Goal: Transaction & Acquisition: Subscribe to service/newsletter

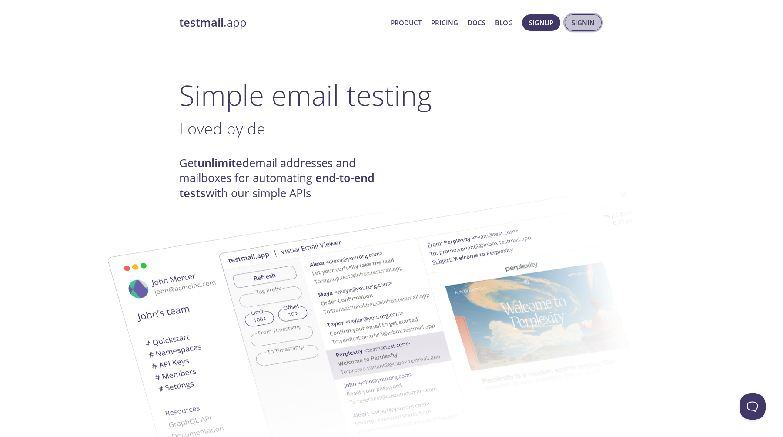
click at [580, 23] on span "Signin" at bounding box center [582, 22] width 23 height 11
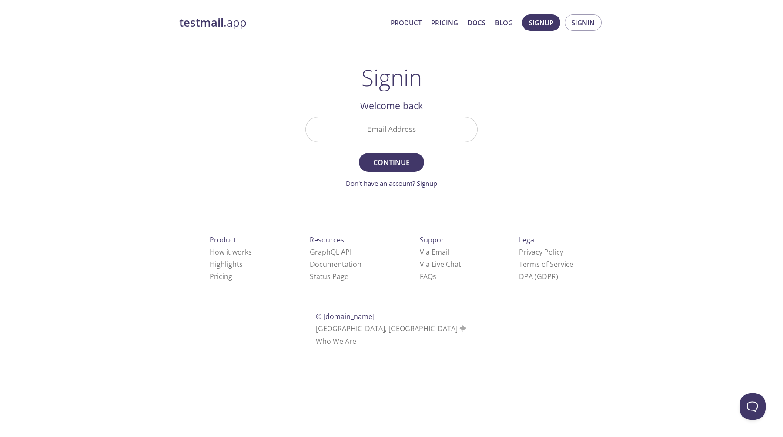
click at [454, 131] on input "Email Address" at bounding box center [391, 129] width 171 height 25
click at [431, 185] on link "Don't have an account? Signup" at bounding box center [391, 183] width 91 height 9
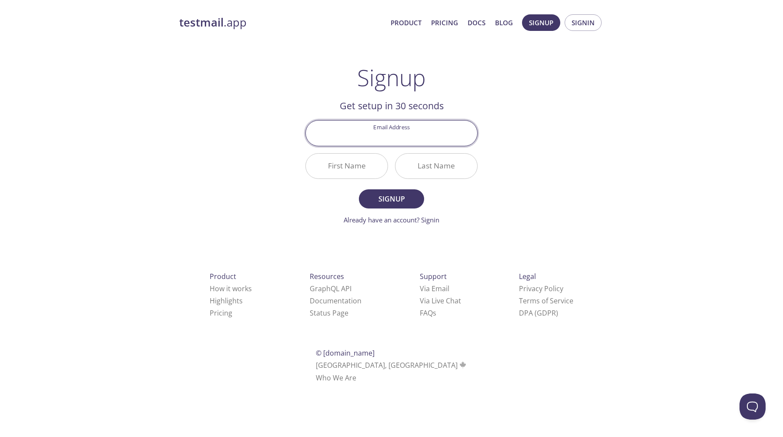
click at [500, 210] on div "testmail .app Product Pricing Docs Blog Signup Signin Signup Get setup in 30 se…" at bounding box center [391, 208] width 445 height 399
click at [185, 122] on div "testmail .app Product Pricing Docs Blog Signup Signin Signup Get setup in 30 se…" at bounding box center [391, 208] width 445 height 399
click at [433, 218] on link "Already have an account? Signin" at bounding box center [391, 219] width 96 height 9
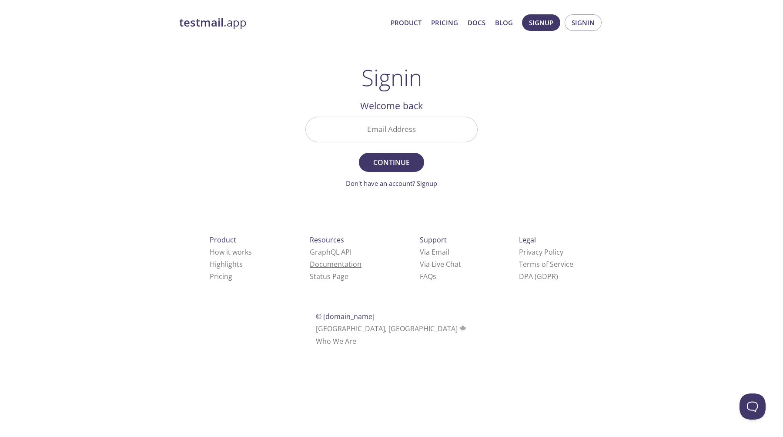
click at [310, 267] on link "Documentation" at bounding box center [336, 264] width 52 height 10
click at [665, 31] on div "testmail .app Product Pricing Docs Blog Signup Signin Signin Welcome back Email…" at bounding box center [391, 190] width 783 height 363
click at [497, 97] on div "testmail .app Product Pricing Docs Blog Signup Signin Signin Welcome back Email…" at bounding box center [391, 190] width 445 height 363
click at [224, 23] on link "testmail .app" at bounding box center [281, 22] width 204 height 15
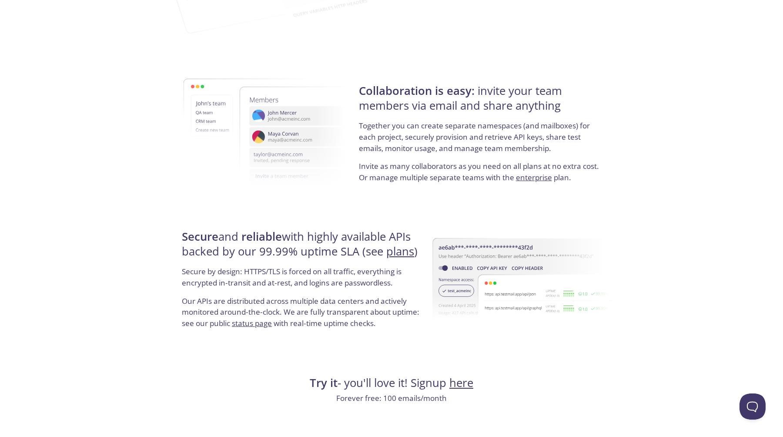
scroll to position [1552, 0]
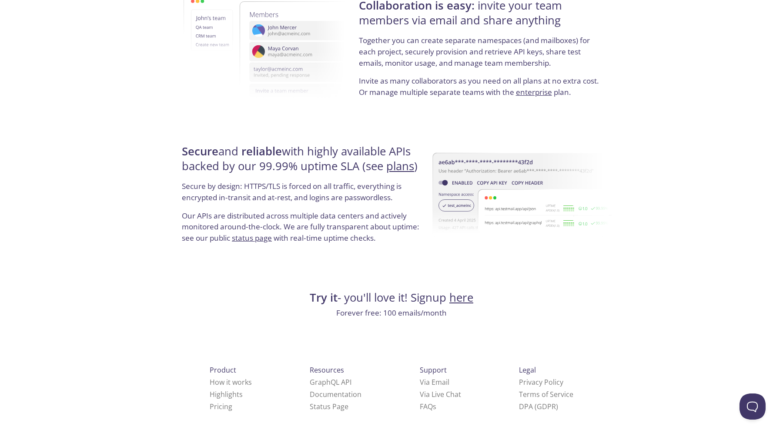
click at [404, 165] on link "plans" at bounding box center [400, 165] width 28 height 15
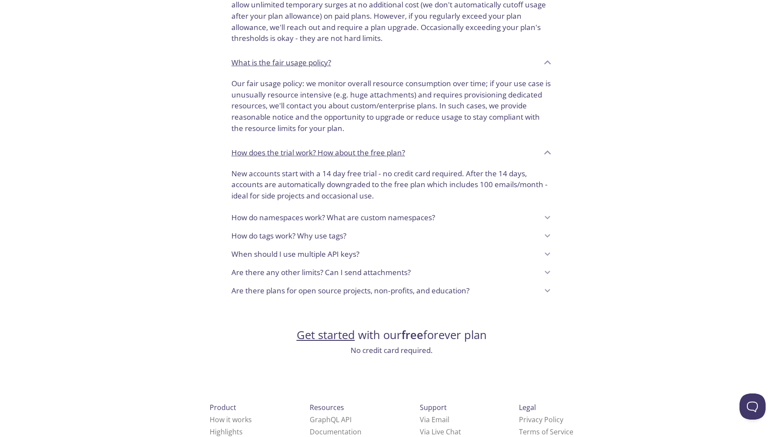
scroll to position [593, 0]
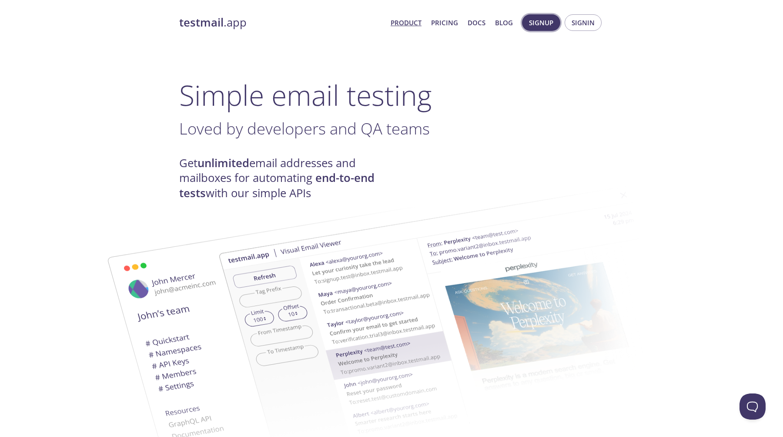
click at [546, 24] on span "Signup" at bounding box center [541, 22] width 24 height 11
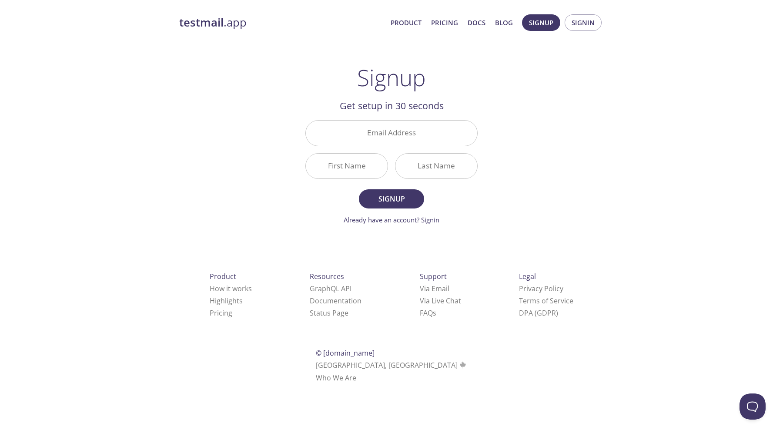
click at [538, 125] on div "testmail .app Product Pricing Docs Blog Signup Signin Signup Get setup in 30 se…" at bounding box center [391, 208] width 445 height 399
click at [212, 290] on link "How it works" at bounding box center [231, 288] width 42 height 10
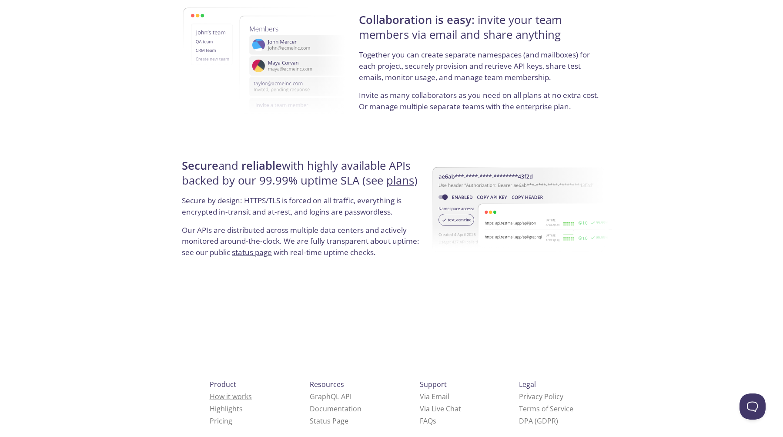
scroll to position [1552, 0]
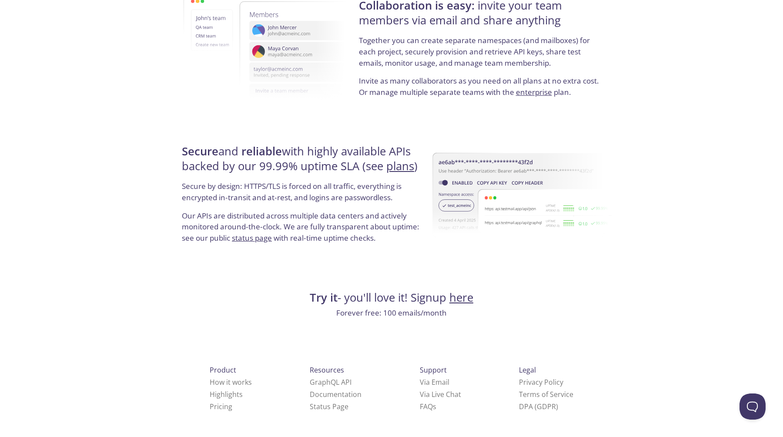
click at [460, 293] on link "here" at bounding box center [461, 297] width 24 height 15
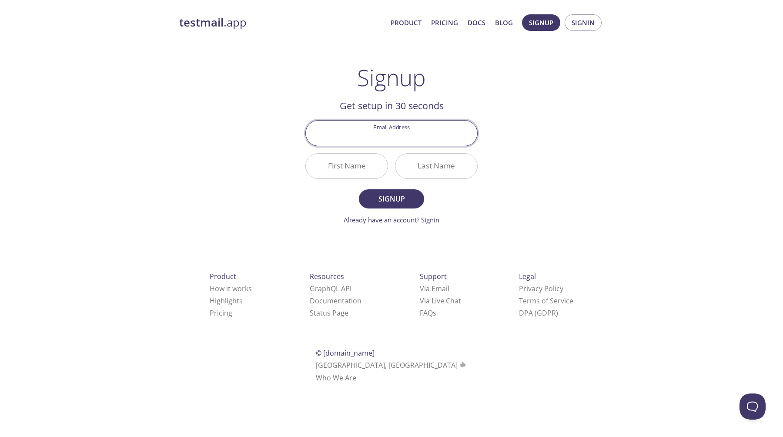
paste input "[EMAIL_ADDRESS][DOMAIN_NAME]"
type input "jan.cwiekala@gmail.com"
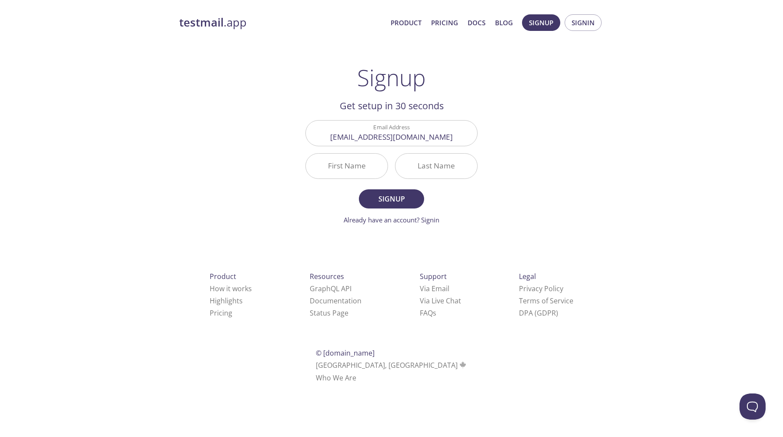
click at [509, 145] on div "testmail .app Product Pricing Docs Blog Signup Signin Signup Get setup in 30 se…" at bounding box center [391, 208] width 445 height 399
click at [370, 171] on input "First Name" at bounding box center [347, 165] width 82 height 25
type input "Jan"
type input "C"
click at [580, 124] on div "testmail .app Product Pricing Docs Blog Signup Signin Signup Get setup in 30 se…" at bounding box center [391, 208] width 445 height 399
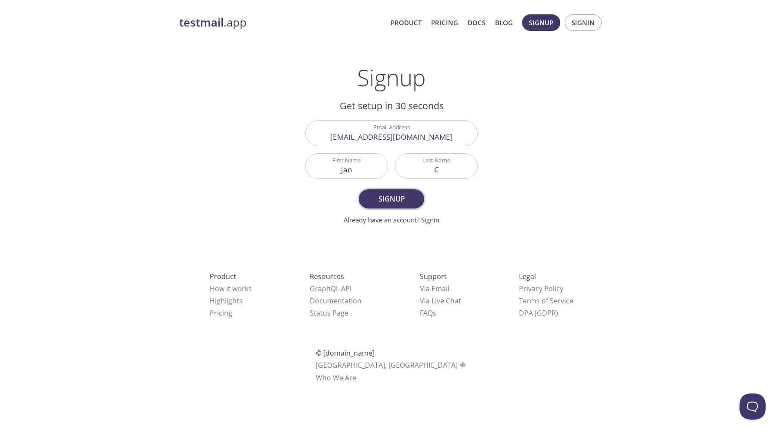
click at [396, 202] on span "Signup" at bounding box center [391, 199] width 46 height 12
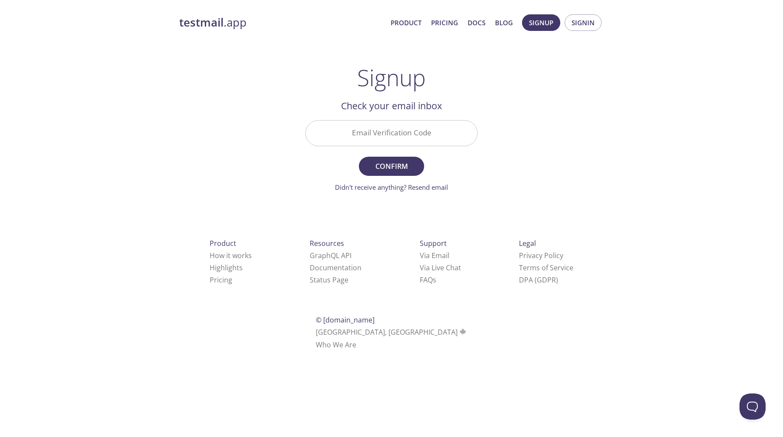
click at [399, 130] on input "Email Verification Code" at bounding box center [391, 132] width 171 height 25
paste input "2PBNAAU"
type input "2PBNAAU"
click at [397, 164] on span "Confirm" at bounding box center [391, 166] width 46 height 12
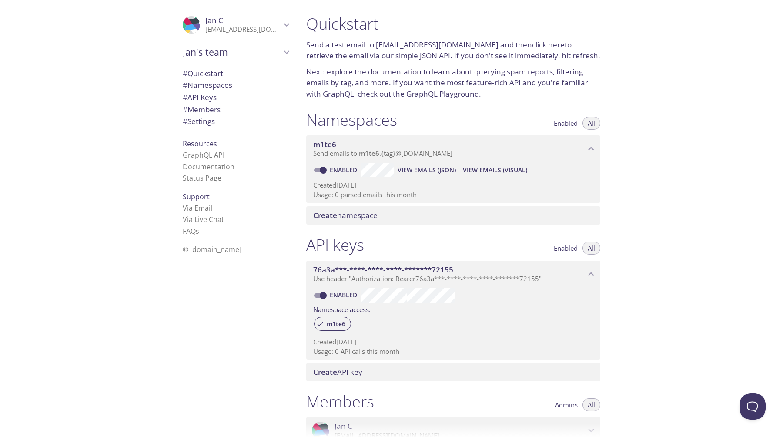
click at [536, 45] on link "click here" at bounding box center [548, 45] width 33 height 10
click at [691, 85] on div "Quickstart Send a test email to m1te6.test@inbox.testmail.app and then click he…" at bounding box center [540, 218] width 483 height 437
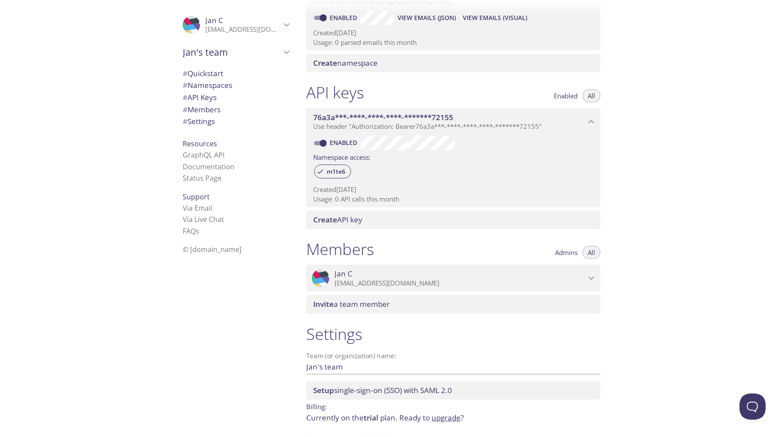
scroll to position [182, 0]
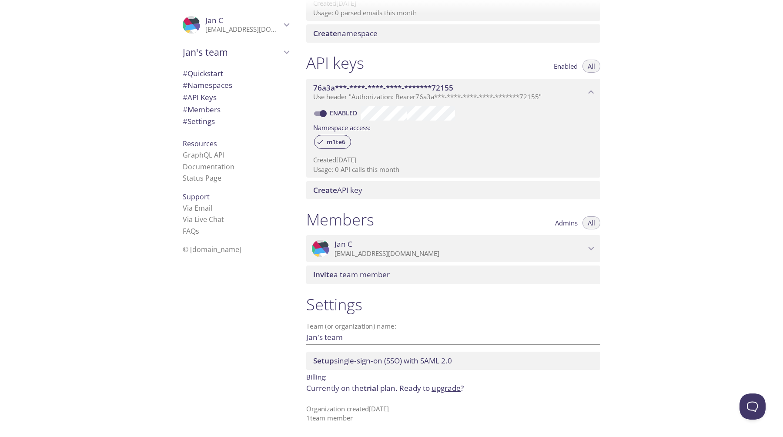
click at [287, 24] on icon "Jan C" at bounding box center [287, 24] width 6 height 3
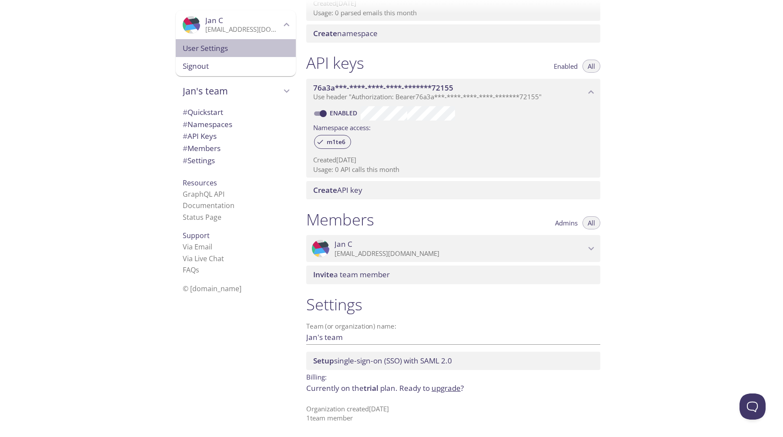
click at [260, 49] on span "User Settings" at bounding box center [236, 48] width 106 height 11
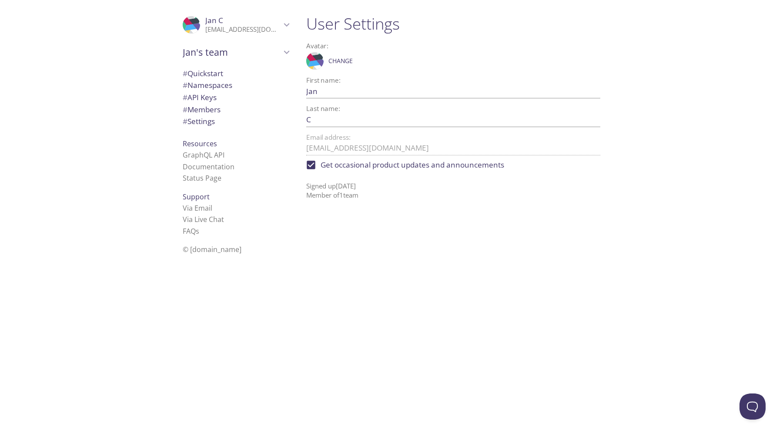
click at [202, 197] on span "Support" at bounding box center [196, 197] width 27 height 10
click at [140, 118] on div ".cls-1 { fill: #6d5ca8; } .cls-2 { fill: #3fc191; } .cls-3 { fill: #3b4752; } .…" at bounding box center [149, 218] width 299 height 437
click at [601, 225] on div "User Settings Avatar: .cls-1 { fill: #6d5ca8; } .cls-2 { fill: #3fc191; } .cls-…" at bounding box center [456, 218] width 315 height 437
click at [395, 164] on span "Get occasional product updates and announcements" at bounding box center [411, 164] width 183 height 11
click at [320, 164] on input "Get occasional product updates and announcements" at bounding box center [310, 164] width 19 height 19
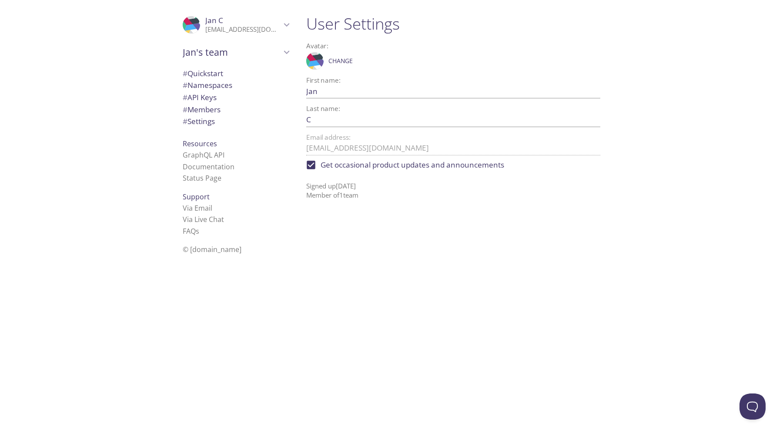
checkbox input "false"
click at [223, 48] on span "Jan's team" at bounding box center [232, 52] width 98 height 12
click at [346, 24] on h1 "User Settings" at bounding box center [453, 24] width 294 height 20
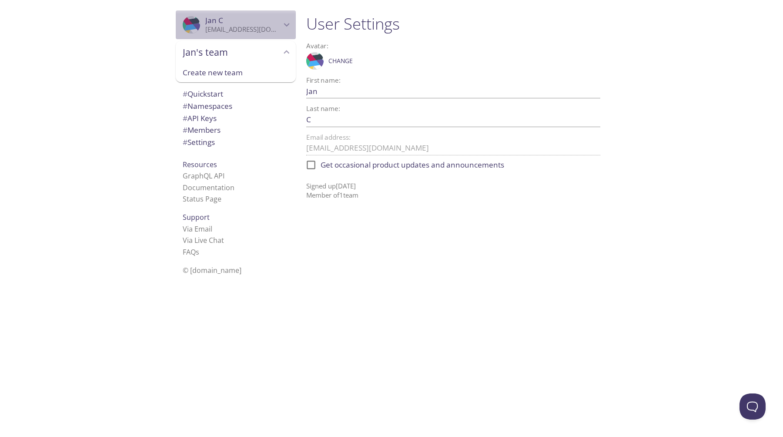
click at [277, 24] on span "Jan C" at bounding box center [243, 21] width 76 height 10
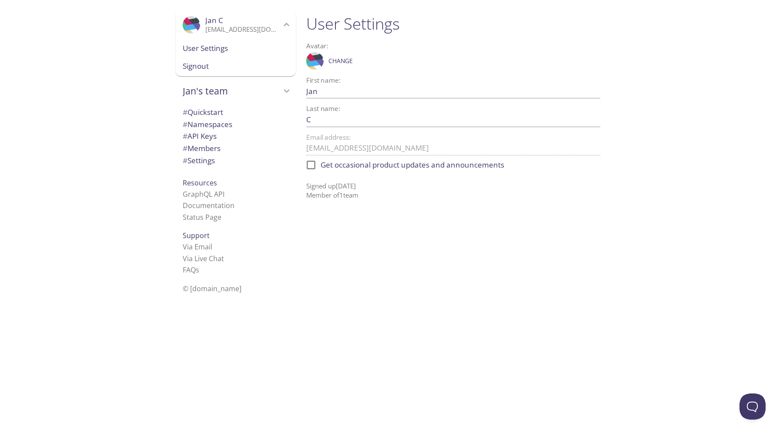
click at [243, 46] on span "User Settings" at bounding box center [236, 48] width 106 height 11
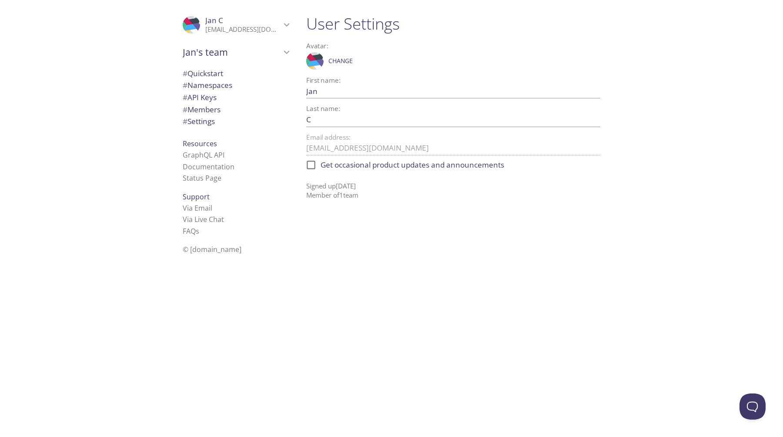
click at [203, 199] on span "Support" at bounding box center [196, 197] width 27 height 10
click at [201, 195] on span "Support" at bounding box center [196, 197] width 27 height 10
click at [200, 143] on span "Resources" at bounding box center [200, 144] width 34 height 10
click at [205, 120] on span "# Settings" at bounding box center [199, 121] width 32 height 10
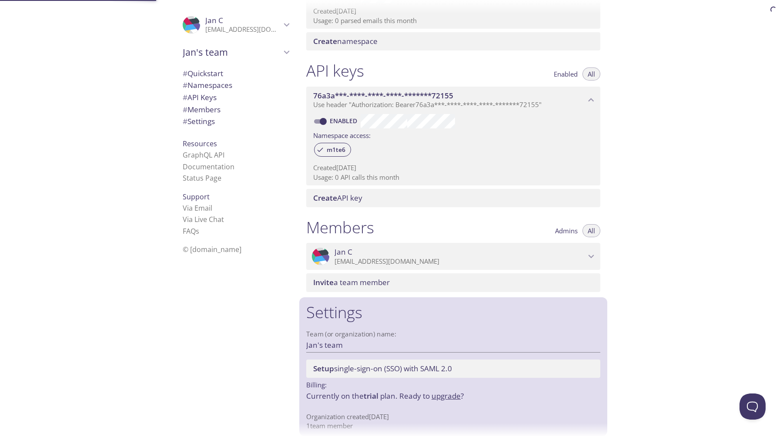
scroll to position [182, 0]
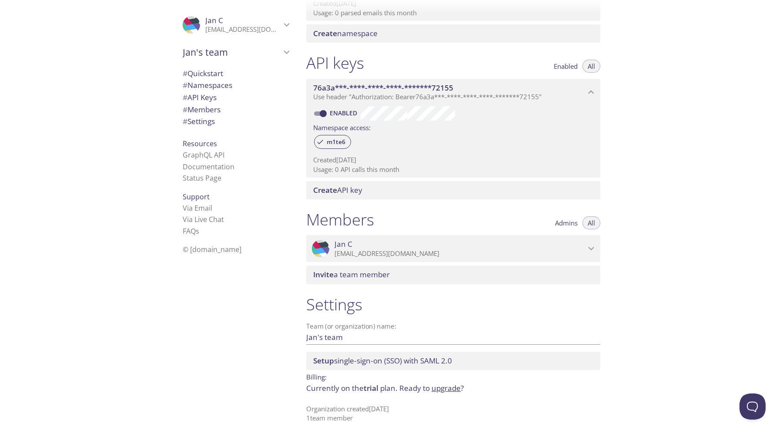
click at [275, 316] on div ".cls-1 { fill: #6d5ca8; } .cls-2 { fill: #3fc191; } .cls-3 { fill: #3b4752; } .…" at bounding box center [234, 218] width 130 height 437
click at [446, 390] on link "upgrade" at bounding box center [445, 388] width 29 height 10
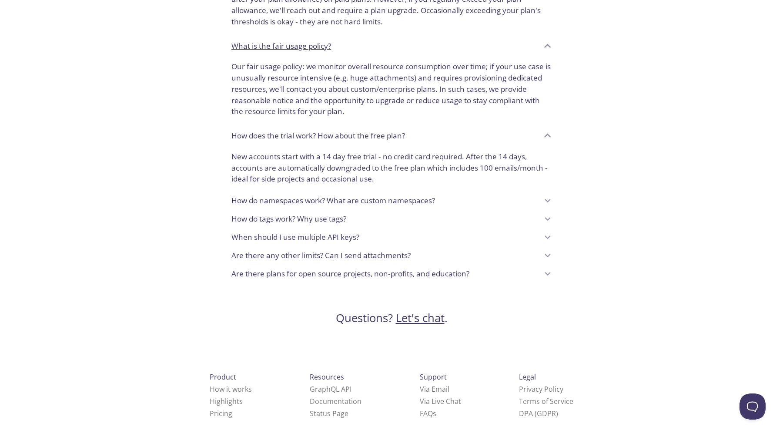
scroll to position [671, 0]
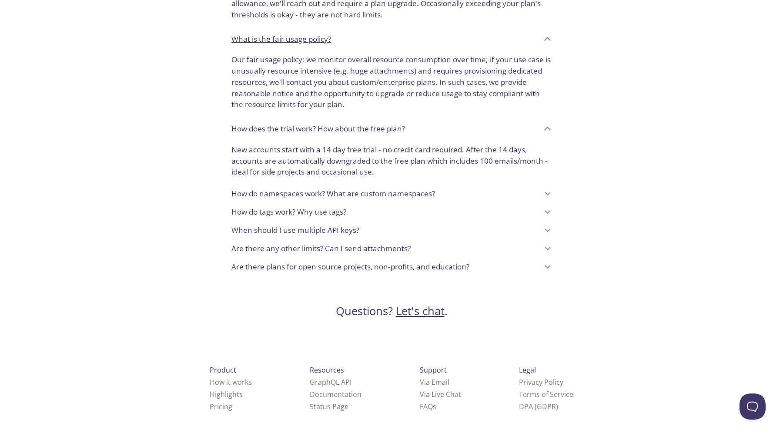
click at [397, 270] on p "Are there plans for open source projects, non-profits, and education?" at bounding box center [350, 266] width 238 height 11
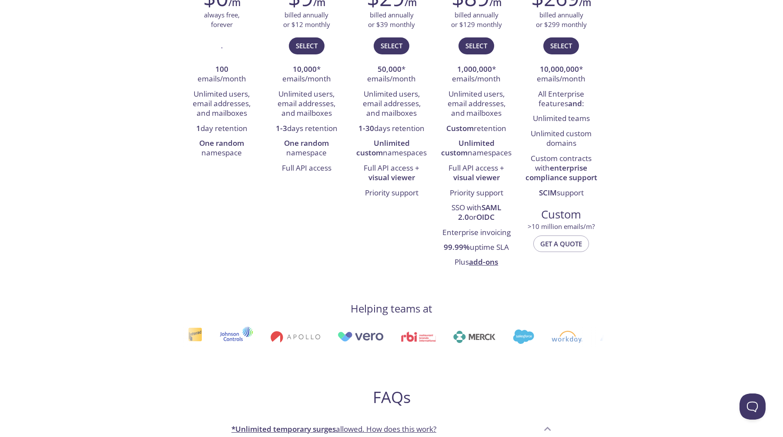
scroll to position [0, 0]
